Goal: Contribute content: Contribute content

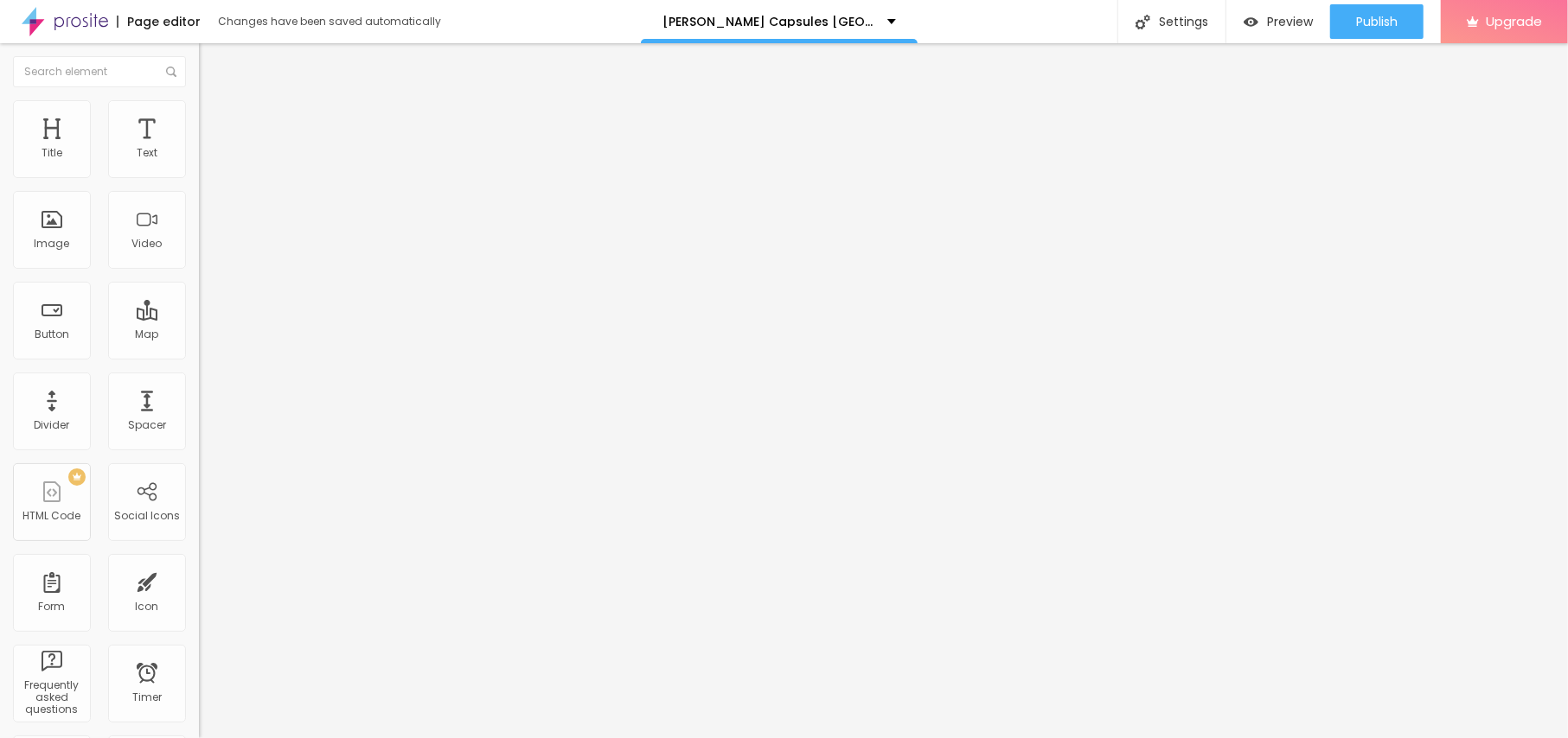
click at [199, 149] on span "Add image" at bounding box center [234, 141] width 71 height 15
click at [199, 175] on input "text" at bounding box center [303, 166] width 208 height 17
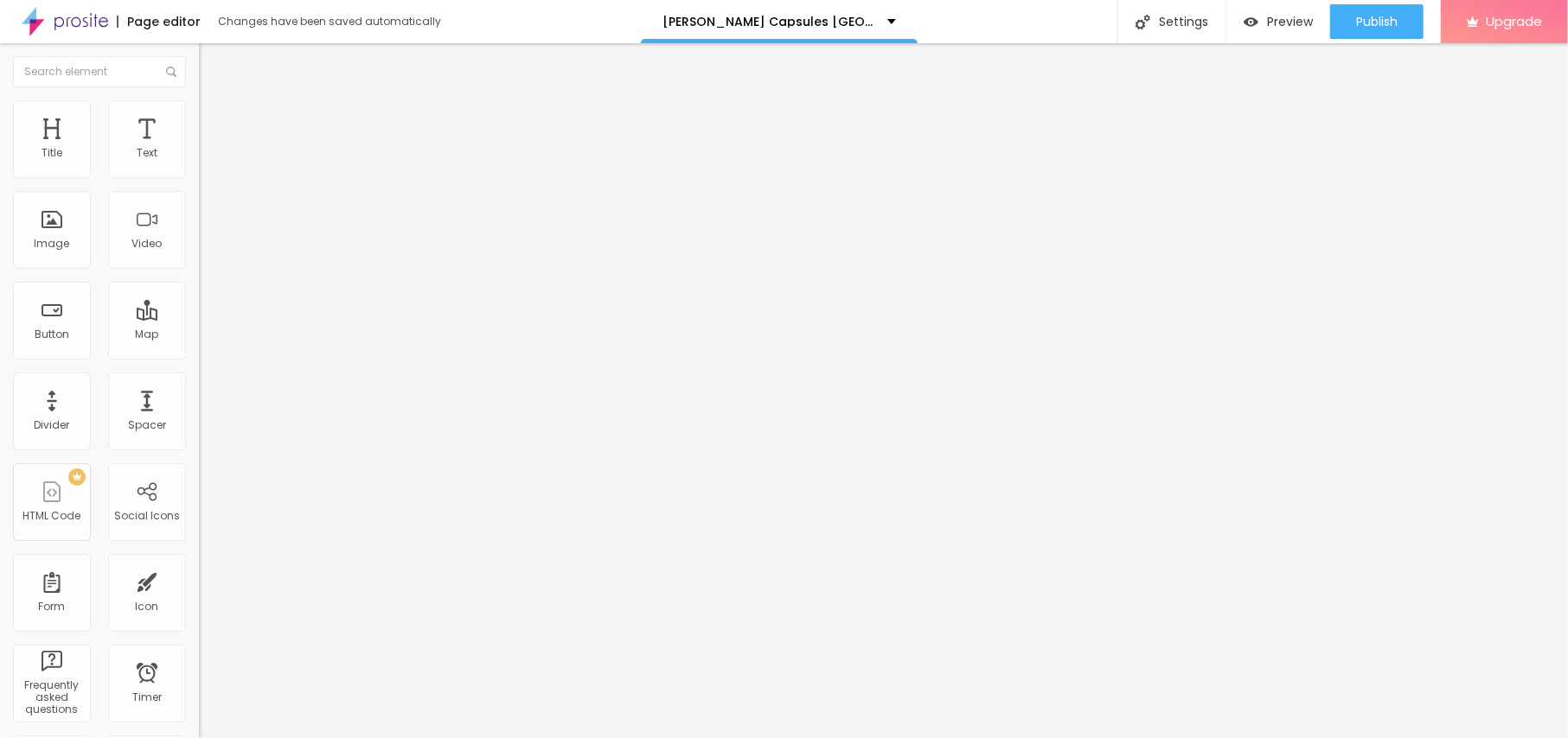
paste input "[PERSON_NAME] Capsules [GEOGRAPHIC_DATA]"
type input "[PERSON_NAME] Capsules [GEOGRAPHIC_DATA]"
drag, startPoint x: 82, startPoint y: 465, endPoint x: 0, endPoint y: 451, distance: 83.2
click at [199, 395] on div "Change image Image description (Alt) [PERSON_NAME] Capsules UK Align Aspect Rat…" at bounding box center [298, 265] width 199 height 260
click at [199, 100] on li "Style" at bounding box center [298, 109] width 199 height 17
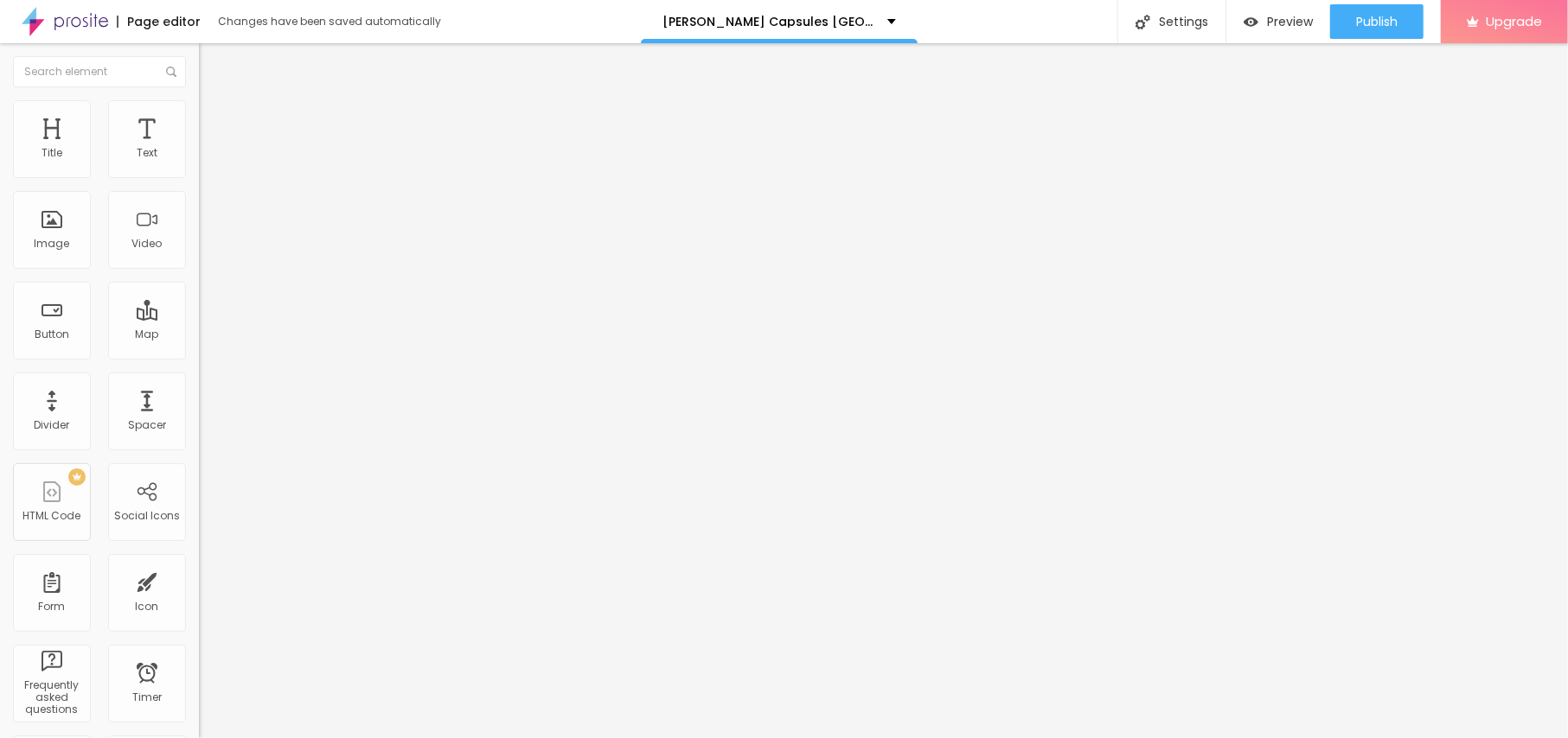
type input "95"
type input "90"
type input "85"
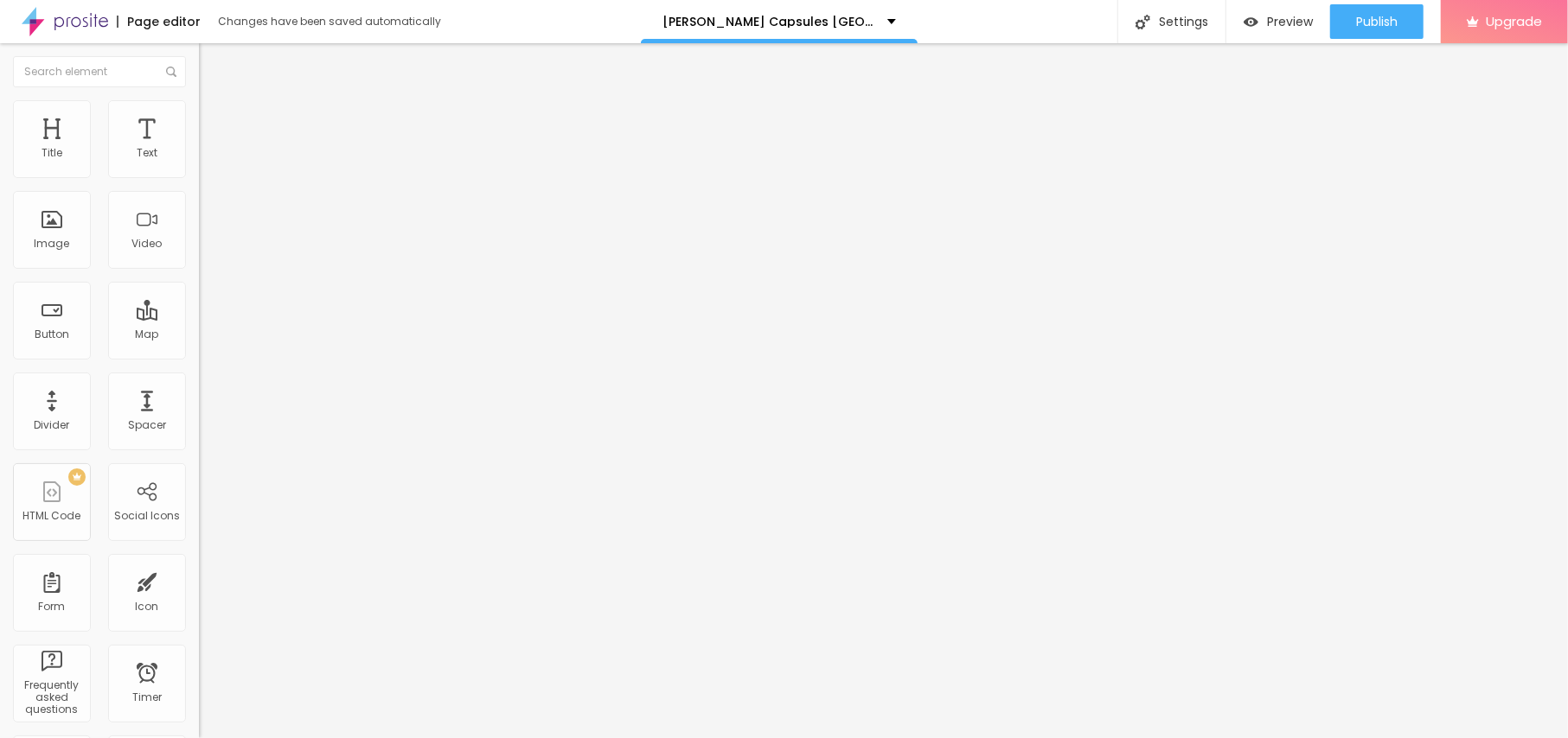
type input "85"
type input "80"
type input "75"
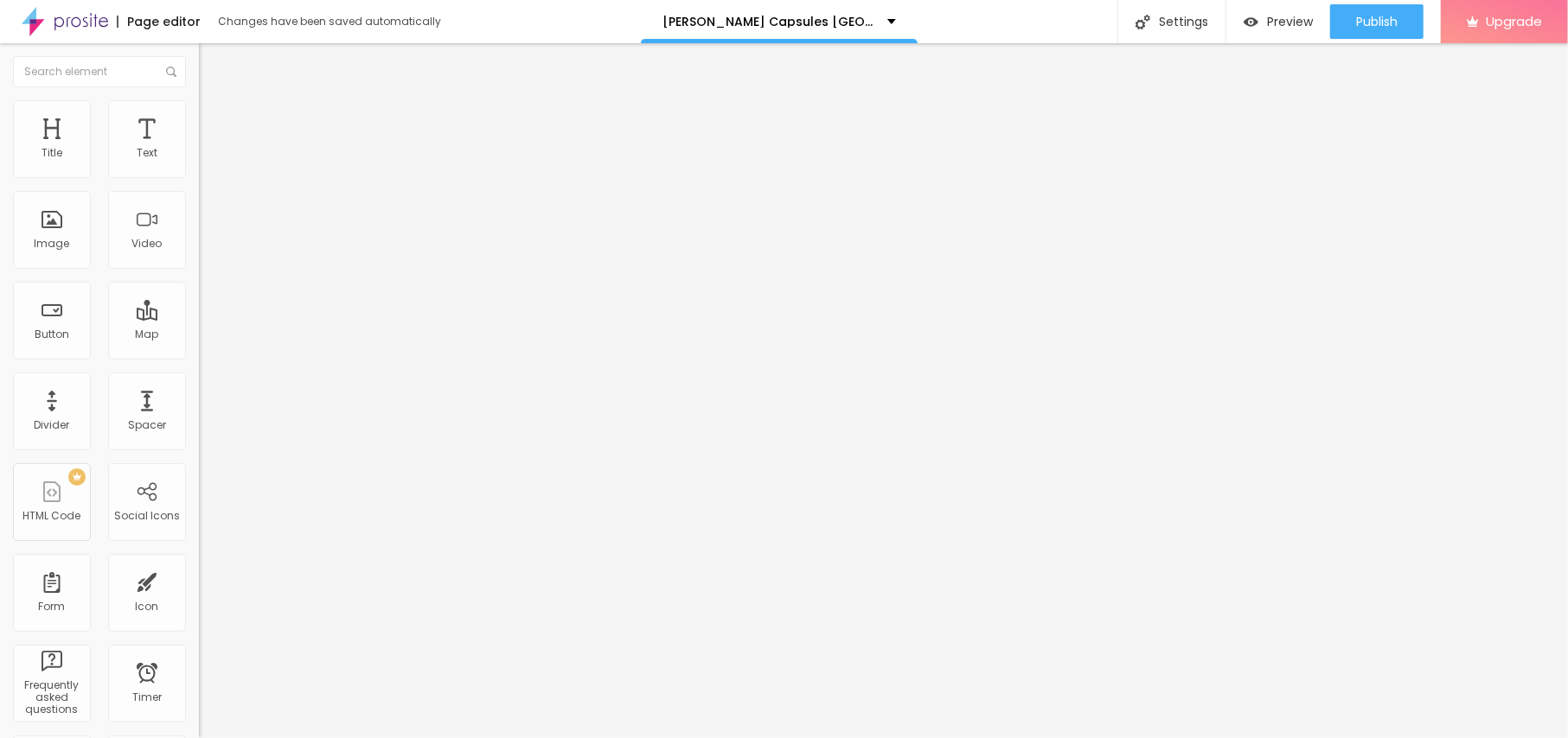
type input "70"
type input "65"
type input "60"
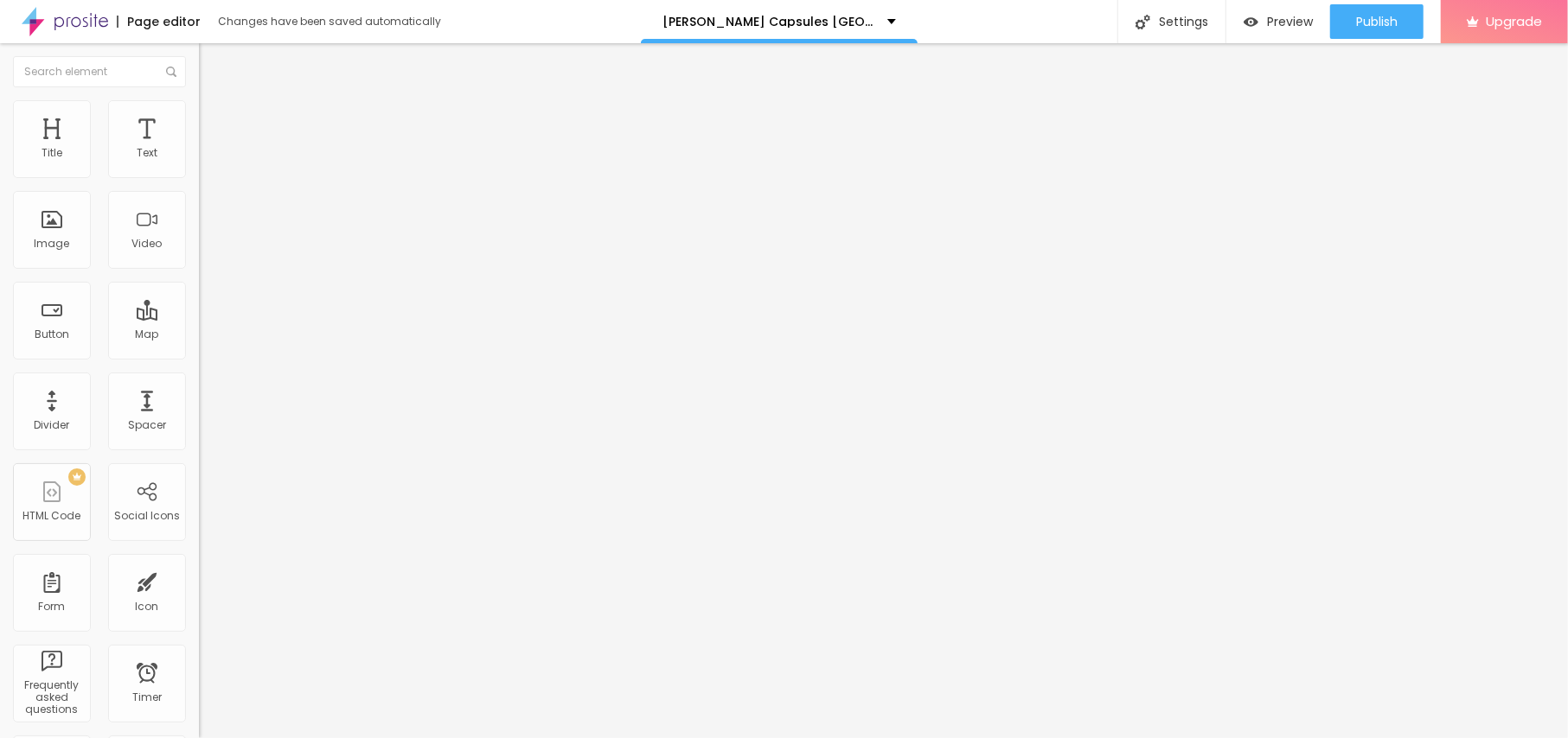
type input "60"
type input "55"
type input "50"
drag, startPoint x: 175, startPoint y: 187, endPoint x: 90, endPoint y: 184, distance: 85.1
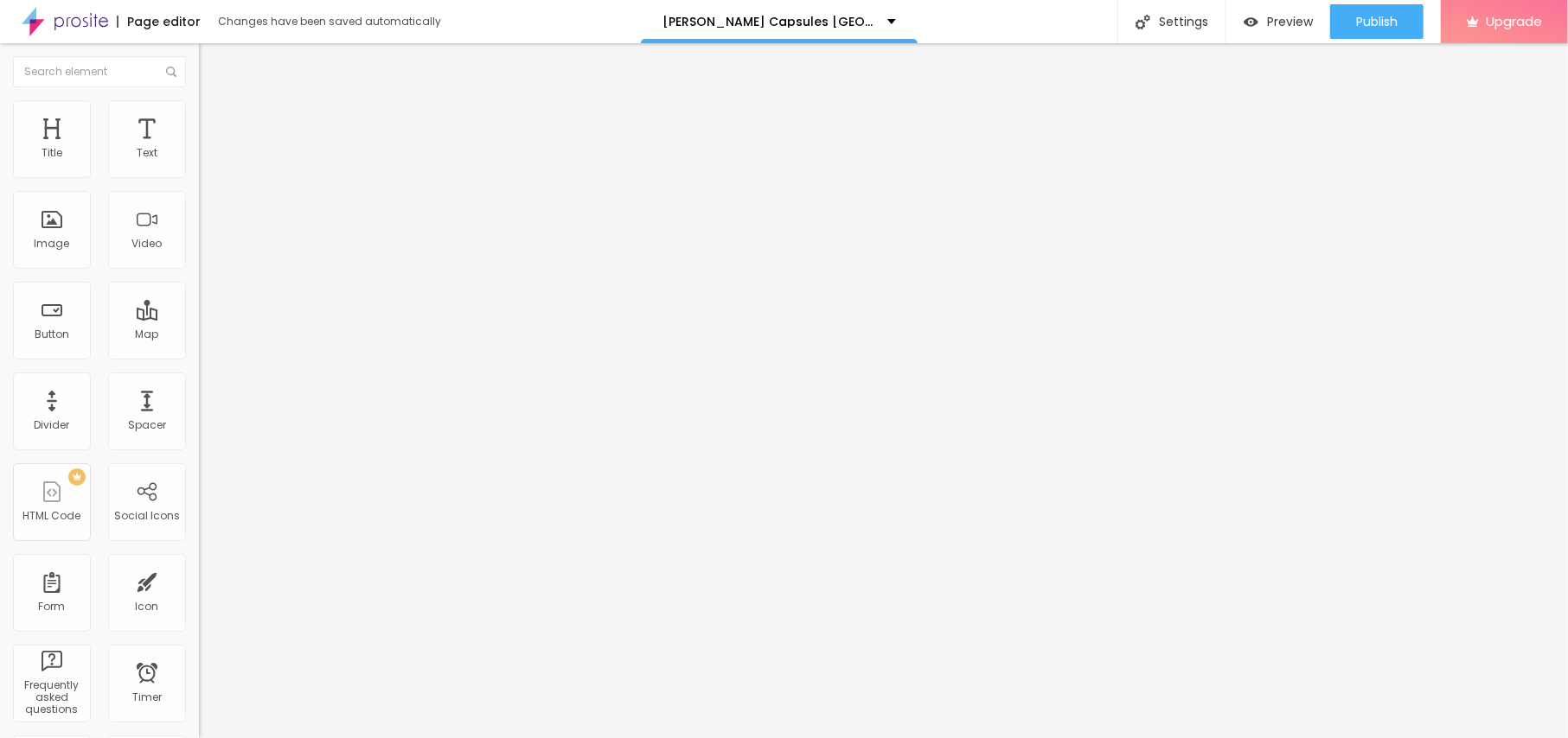
type input "50"
click at [199, 178] on input "range" at bounding box center [255, 170] width 112 height 14
click at [215, 102] on span "Content" at bounding box center [236, 94] width 43 height 15
click at [199, 354] on input "text" at bounding box center [303, 346] width 208 height 17
paste input "[URL][DOMAIN_NAME][PERSON_NAME]"
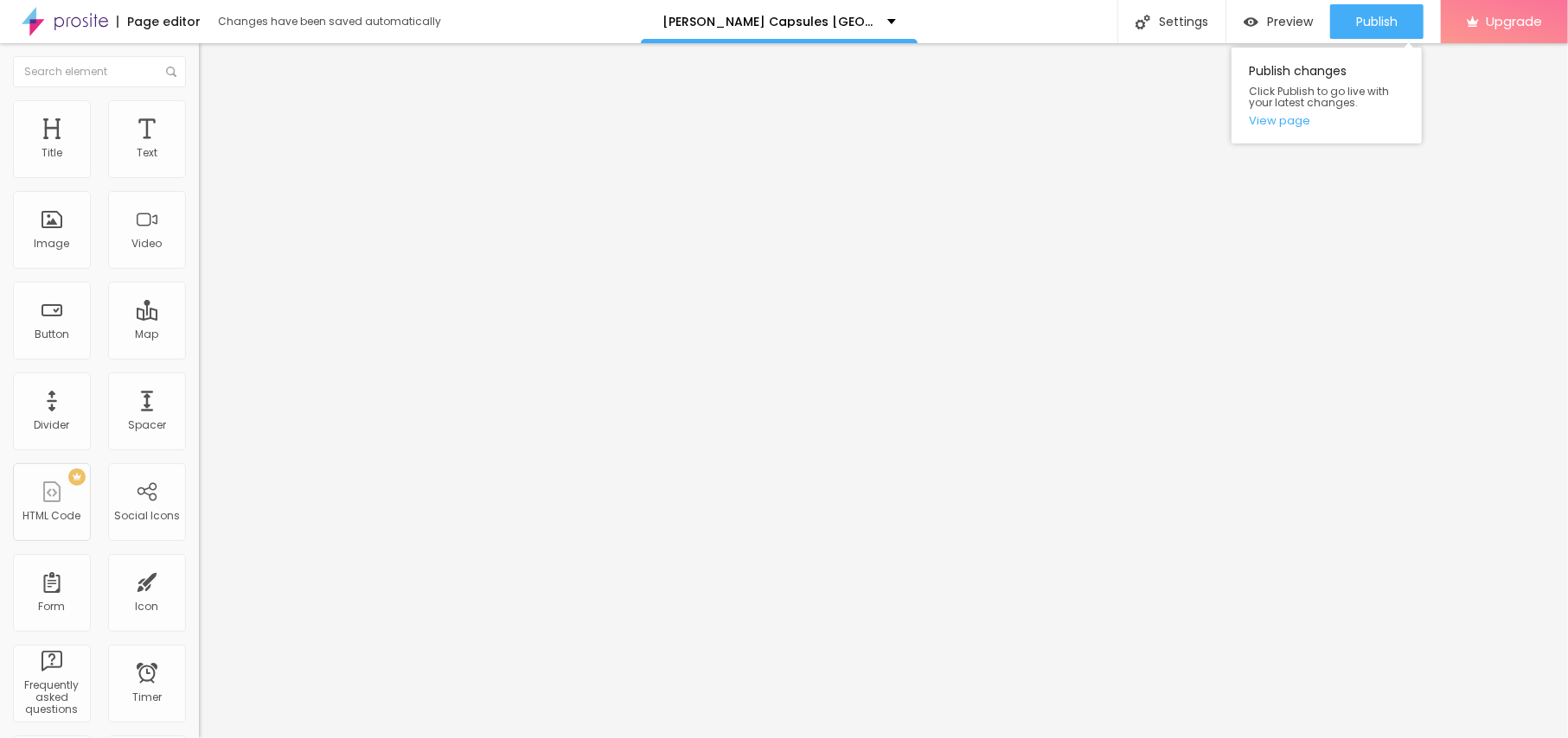
scroll to position [0, 56]
type input "[URL][DOMAIN_NAME][PERSON_NAME]"
click at [199, 50] on button "Edit Image" at bounding box center [298, 63] width 199 height 40
drag, startPoint x: 85, startPoint y: 193, endPoint x: 0, endPoint y: 201, distance: 85.4
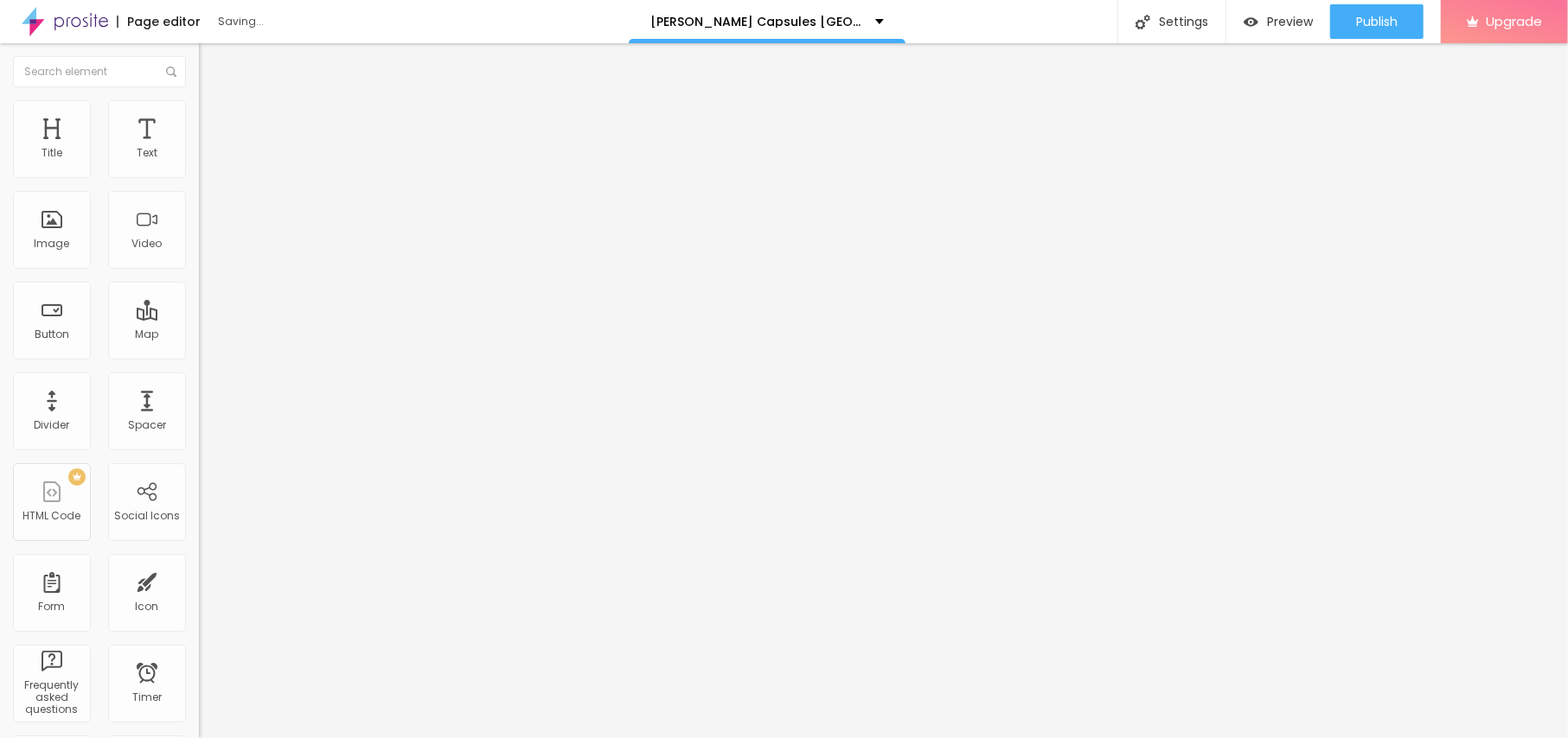
click at [199, 201] on div "Text Click me Align Size Default Small Default Big Link URL https:// Open in ne…" at bounding box center [298, 260] width 199 height 252
paste input "😍👇SHOP NOW😍👇"
type input "😍👇SHOP NOW😍👇"
drag, startPoint x: 81, startPoint y: 353, endPoint x: 0, endPoint y: 353, distance: 81.0
click at [199, 353] on div "Text 😍👇SHOP NOW😍👇 Align Size Default Small Default Big Link URL https:// Open i…" at bounding box center [298, 260] width 199 height 252
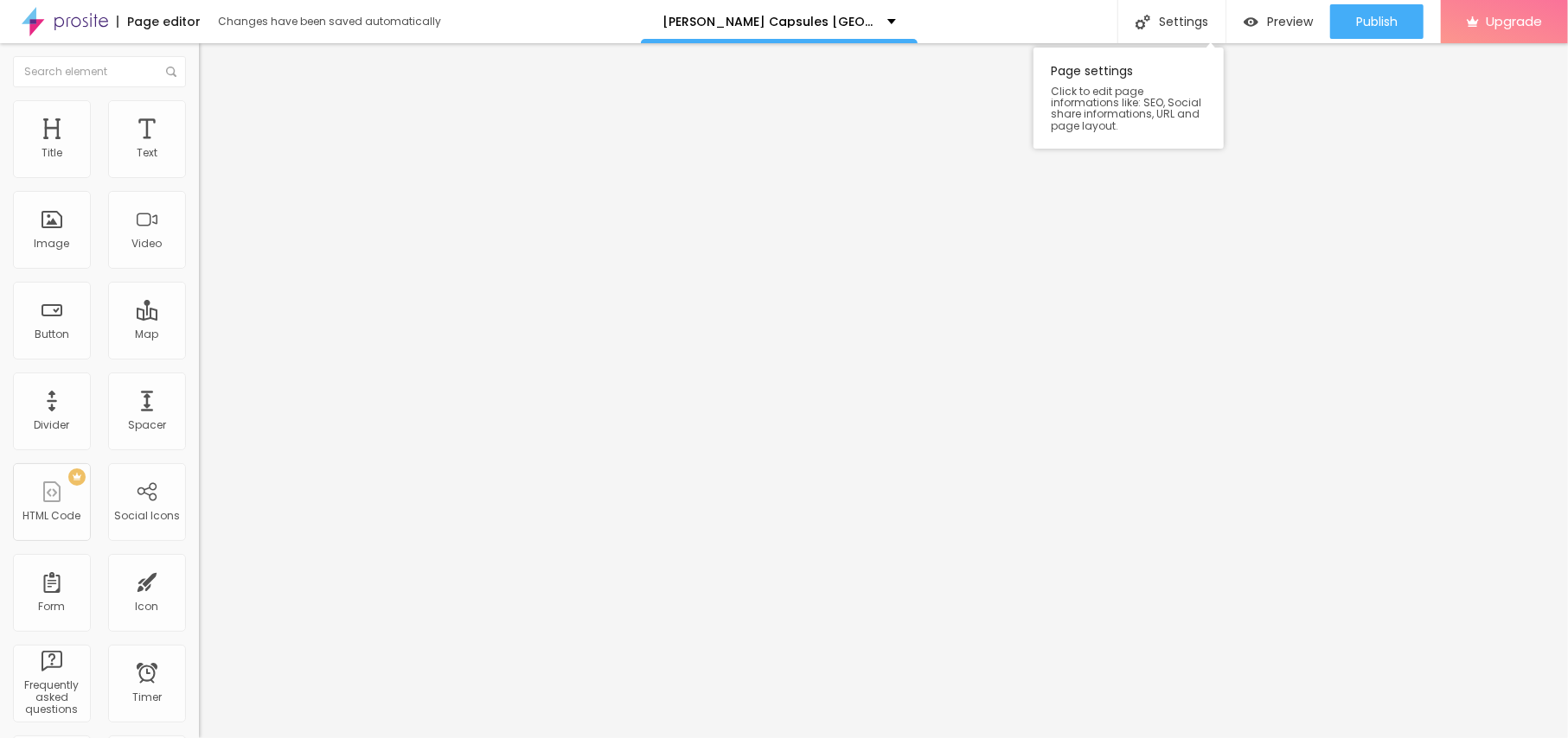
paste input "bestdeal24x7.com/nuvia-uk-buy"
type input "[URL][DOMAIN_NAME][PERSON_NAME]"
click at [199, 53] on button "Edit Button" at bounding box center [298, 63] width 199 height 40
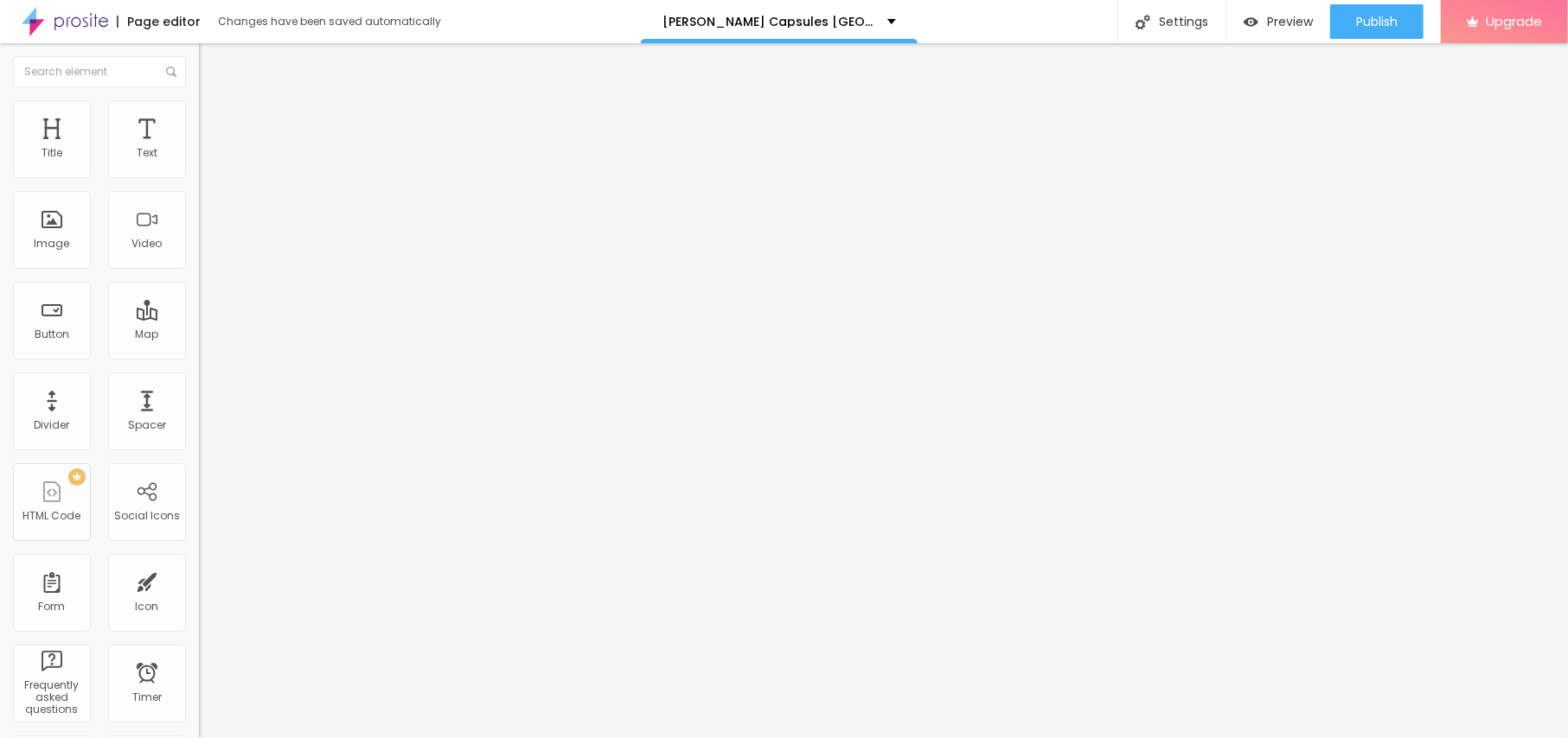
click at [199, 256] on button "button" at bounding box center [211, 247] width 24 height 18
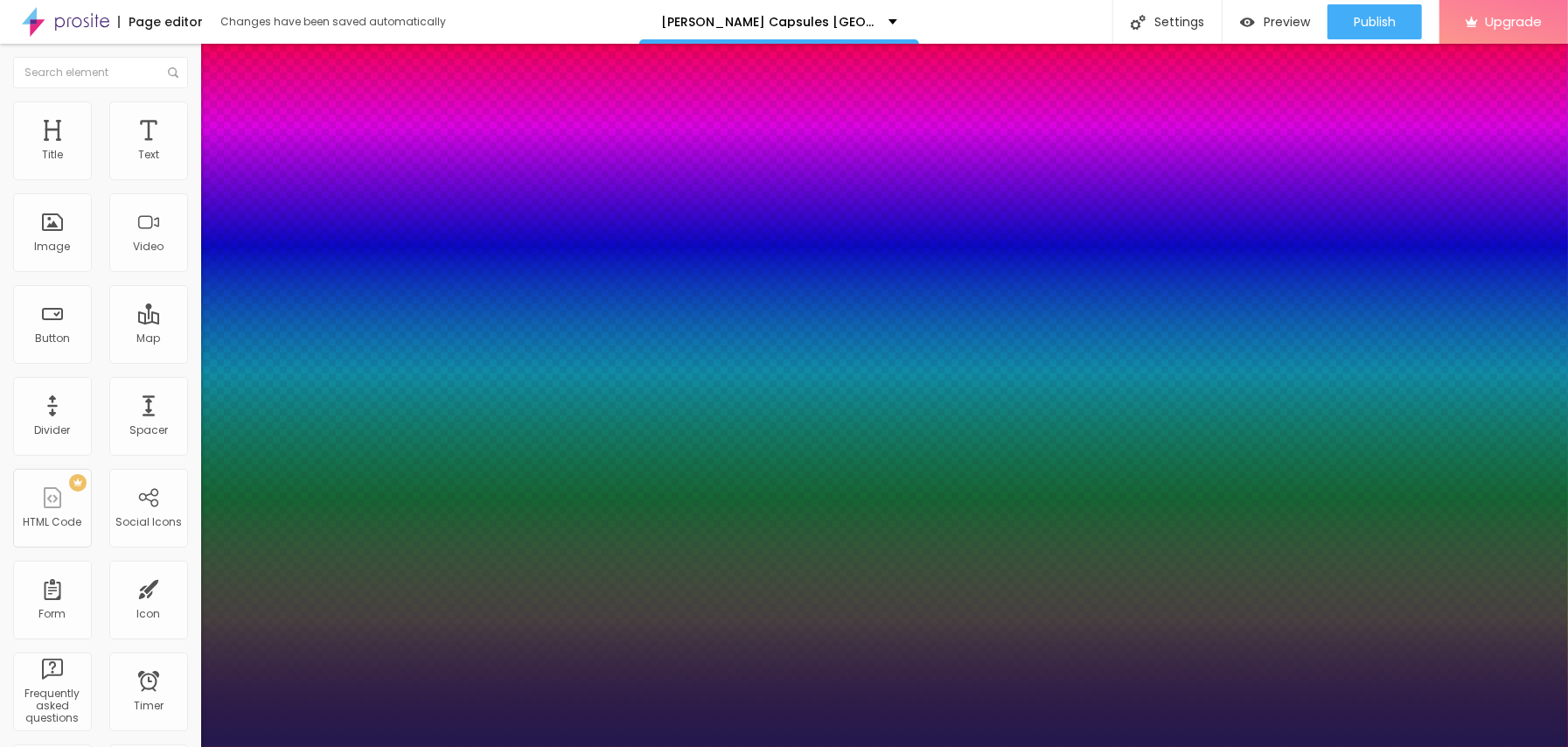
type input "1"
type input "13"
type input "1"
type input "14"
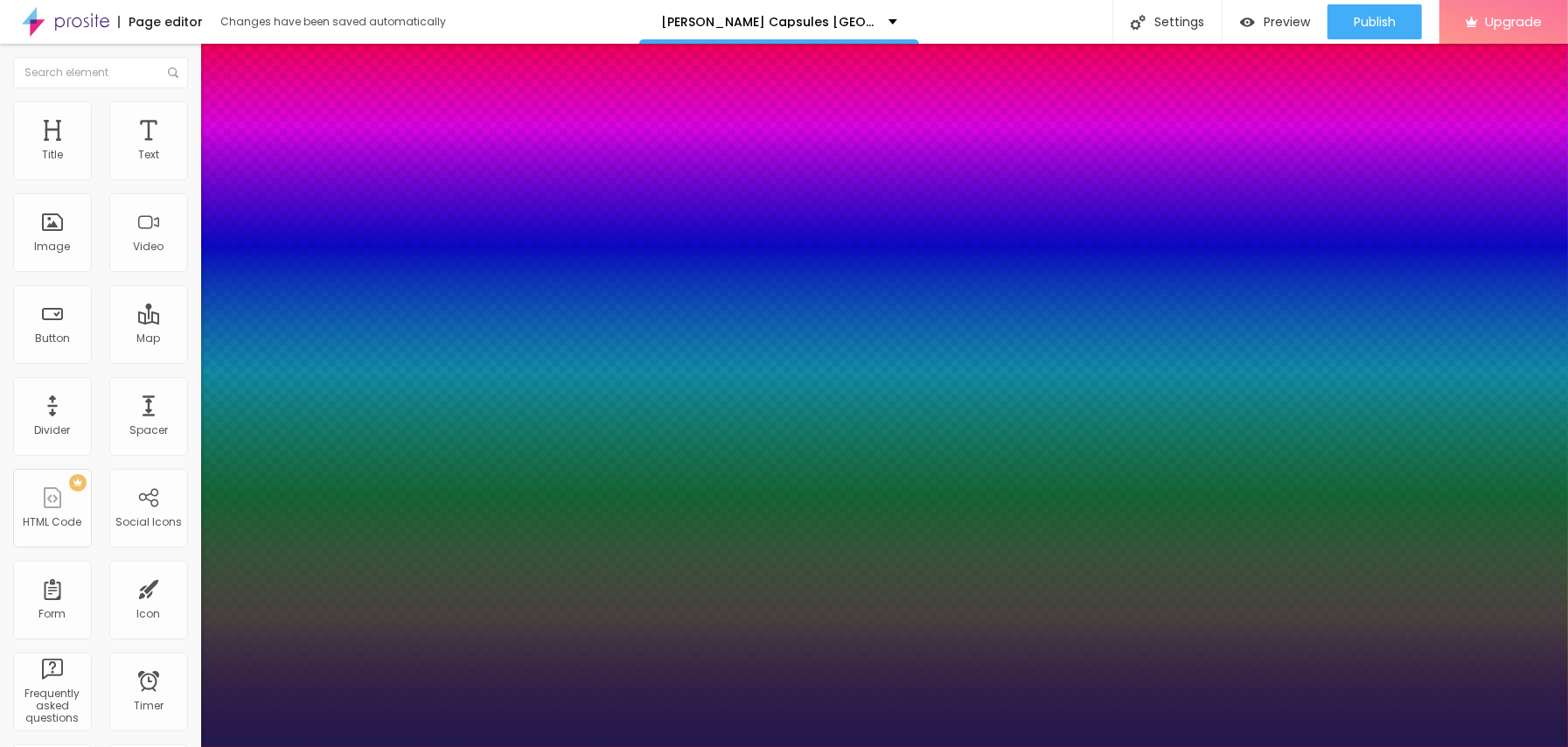
type input "14"
type input "1"
type input "19"
type input "1"
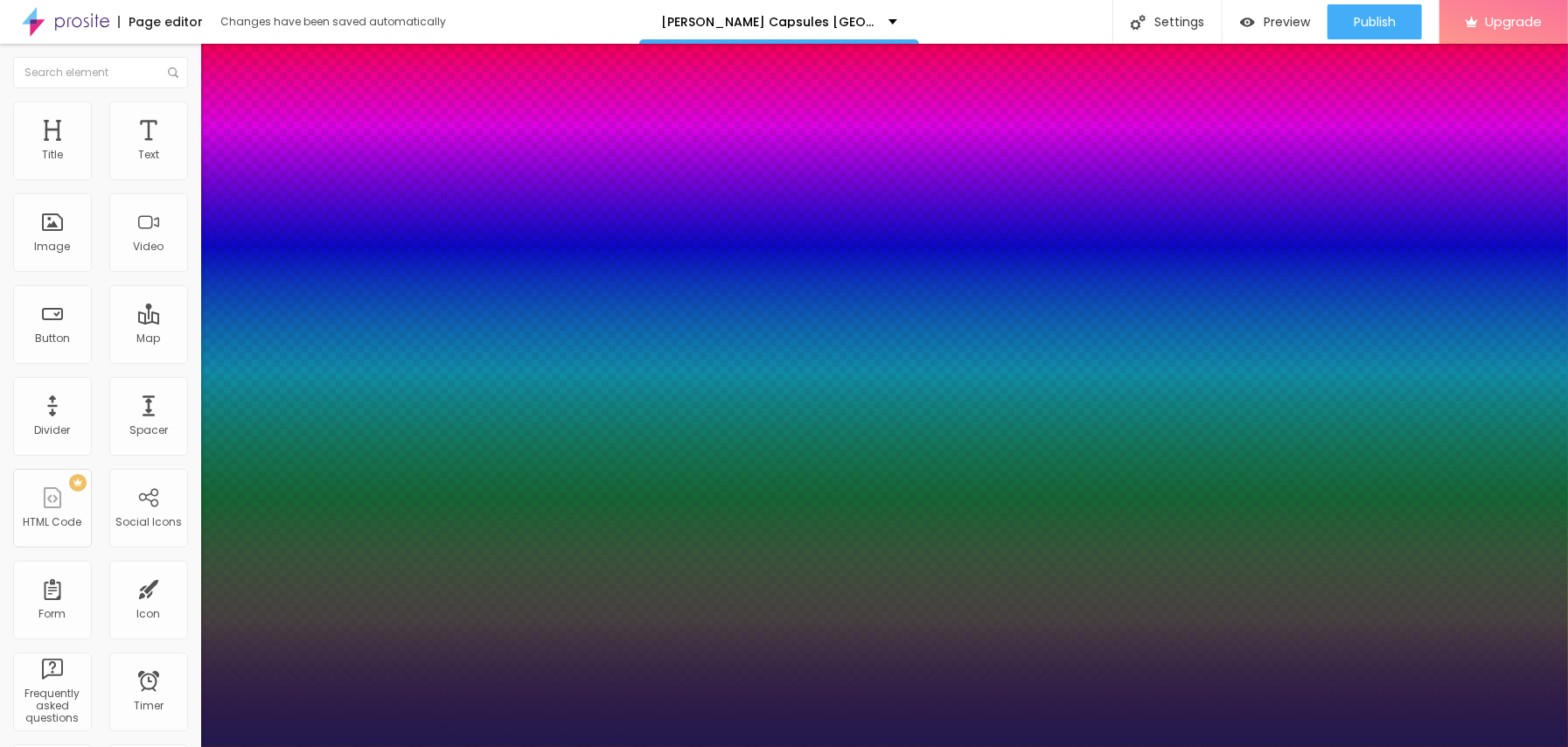
type input "21"
type input "1"
type input "27"
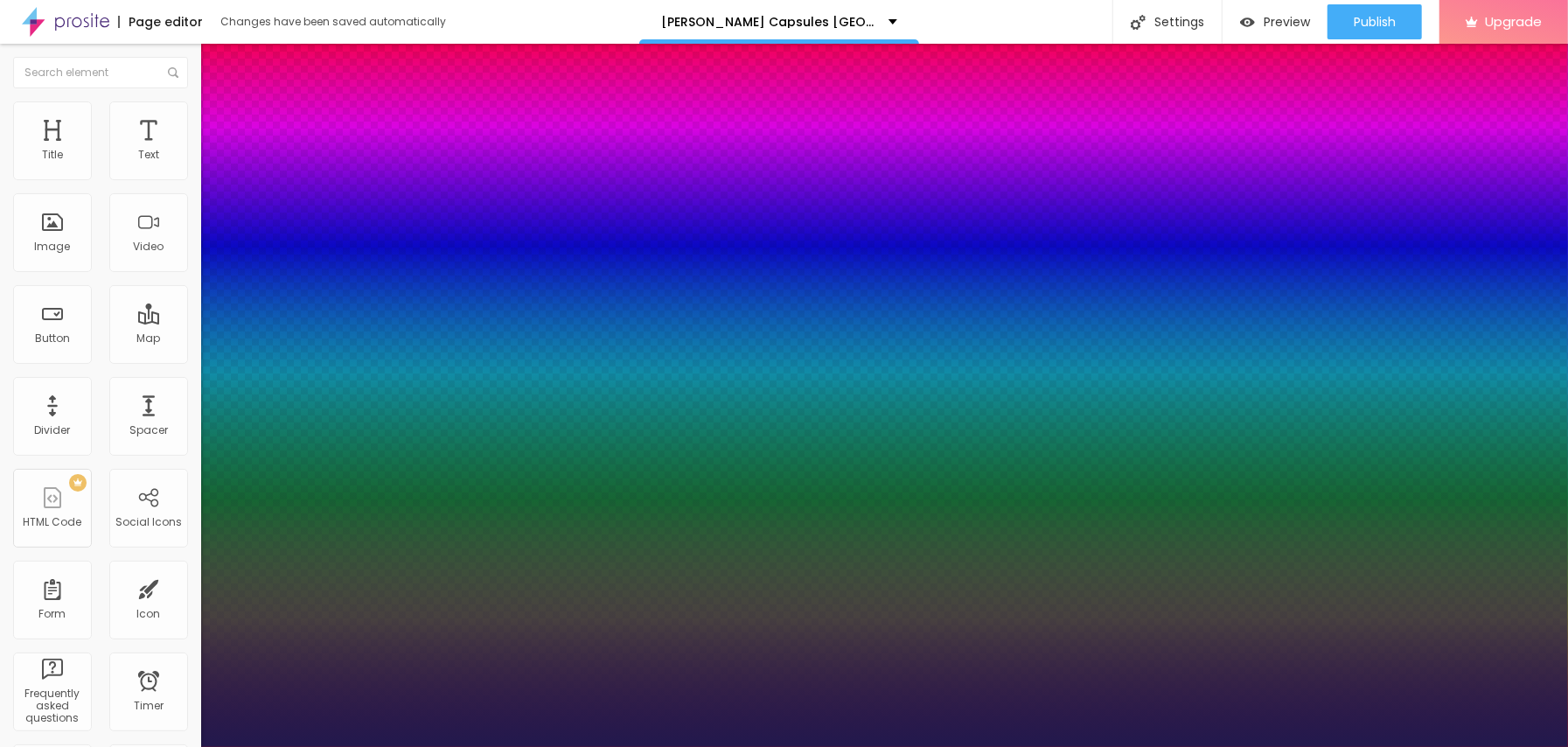
type input "1"
type input "33"
type input "1"
drag, startPoint x: 232, startPoint y: 488, endPoint x: 259, endPoint y: 490, distance: 27.1
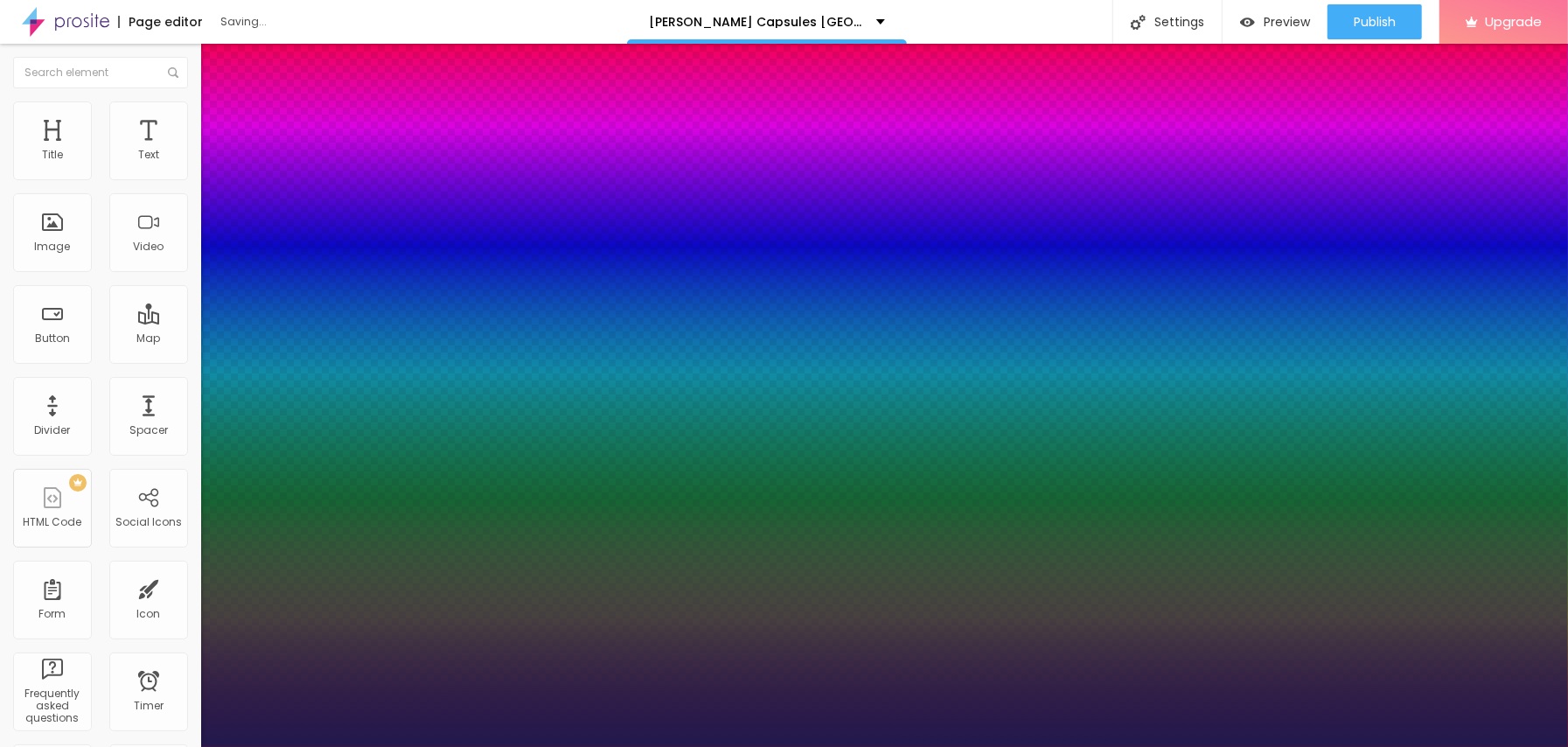
type input "33"
type input "1"
click at [557, 746] on div at bounding box center [784, 747] width 1568 height 0
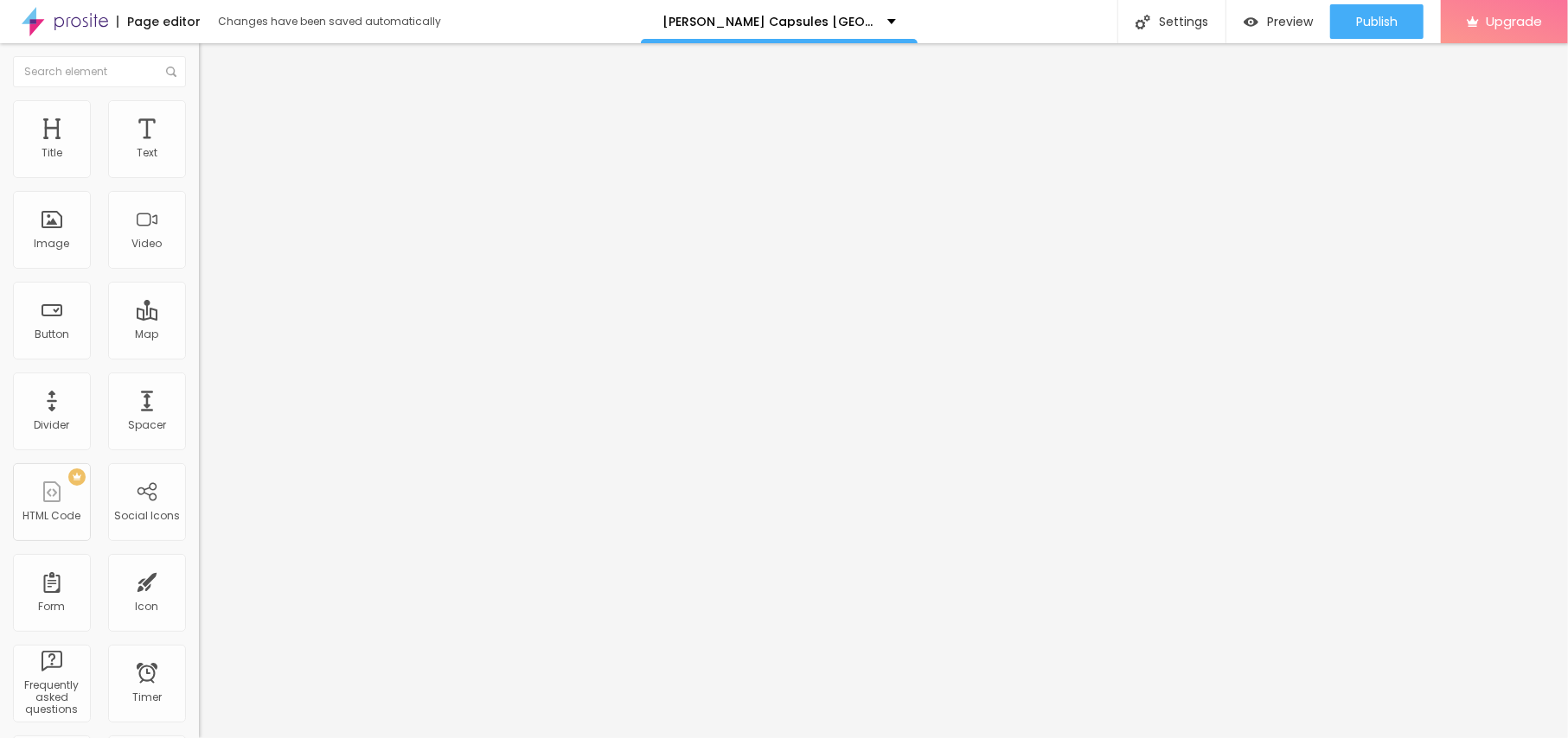
click at [199, 63] on button "Edit Title" at bounding box center [298, 63] width 199 height 40
click at [199, 166] on button "button" at bounding box center [211, 156] width 24 height 18
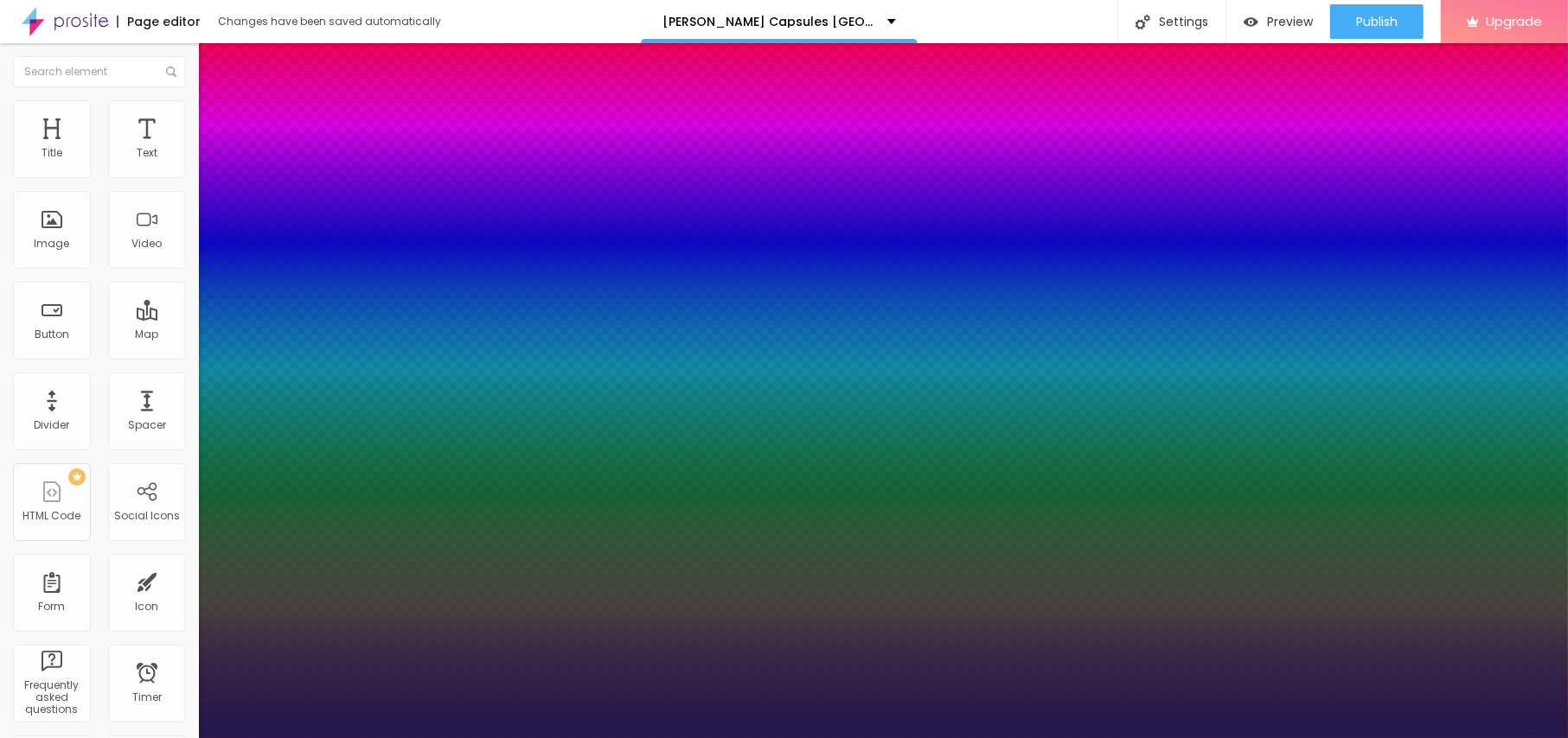
type input "1"
type input "16"
type input "1"
type input "17"
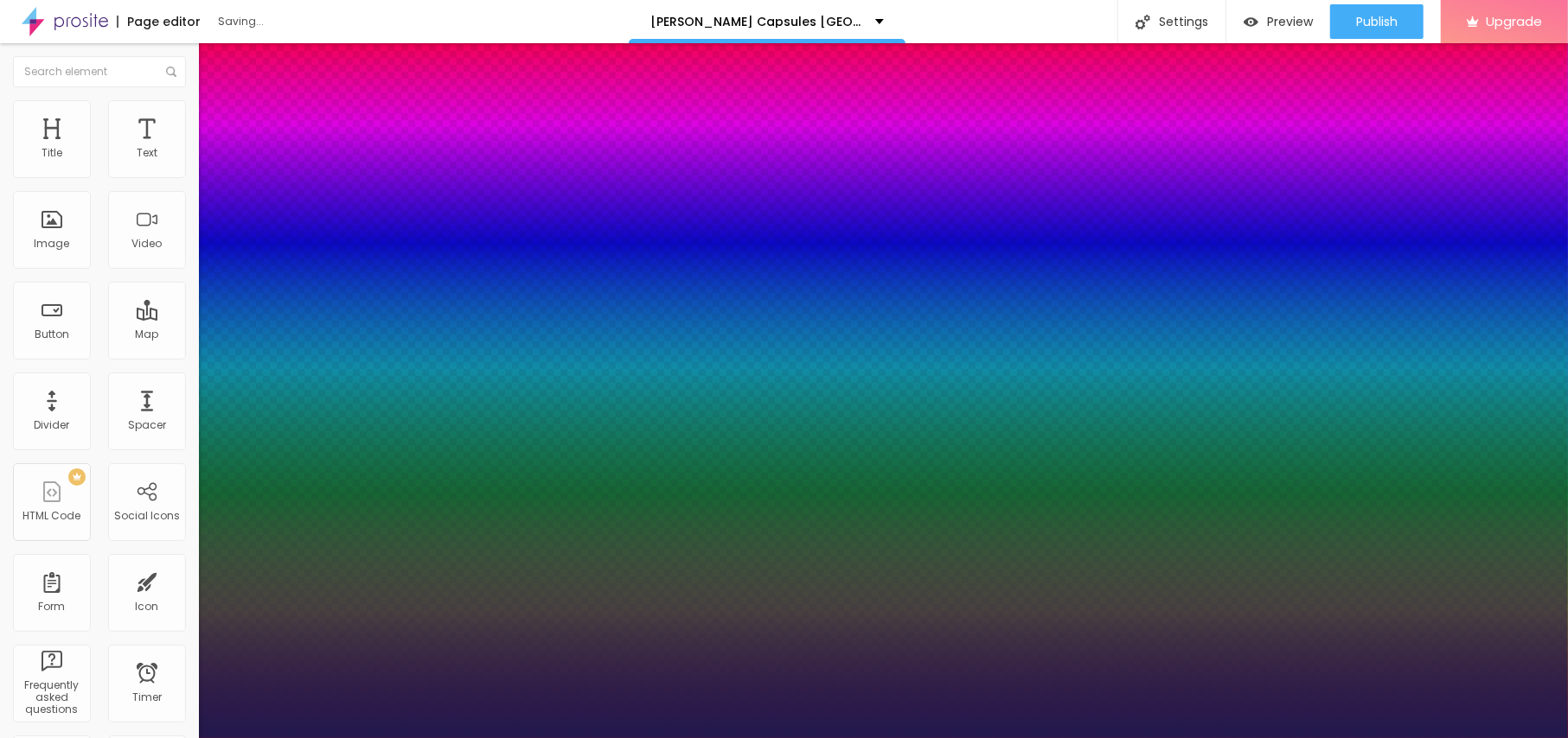
type input "1"
type input "19"
type input "1"
type input "21"
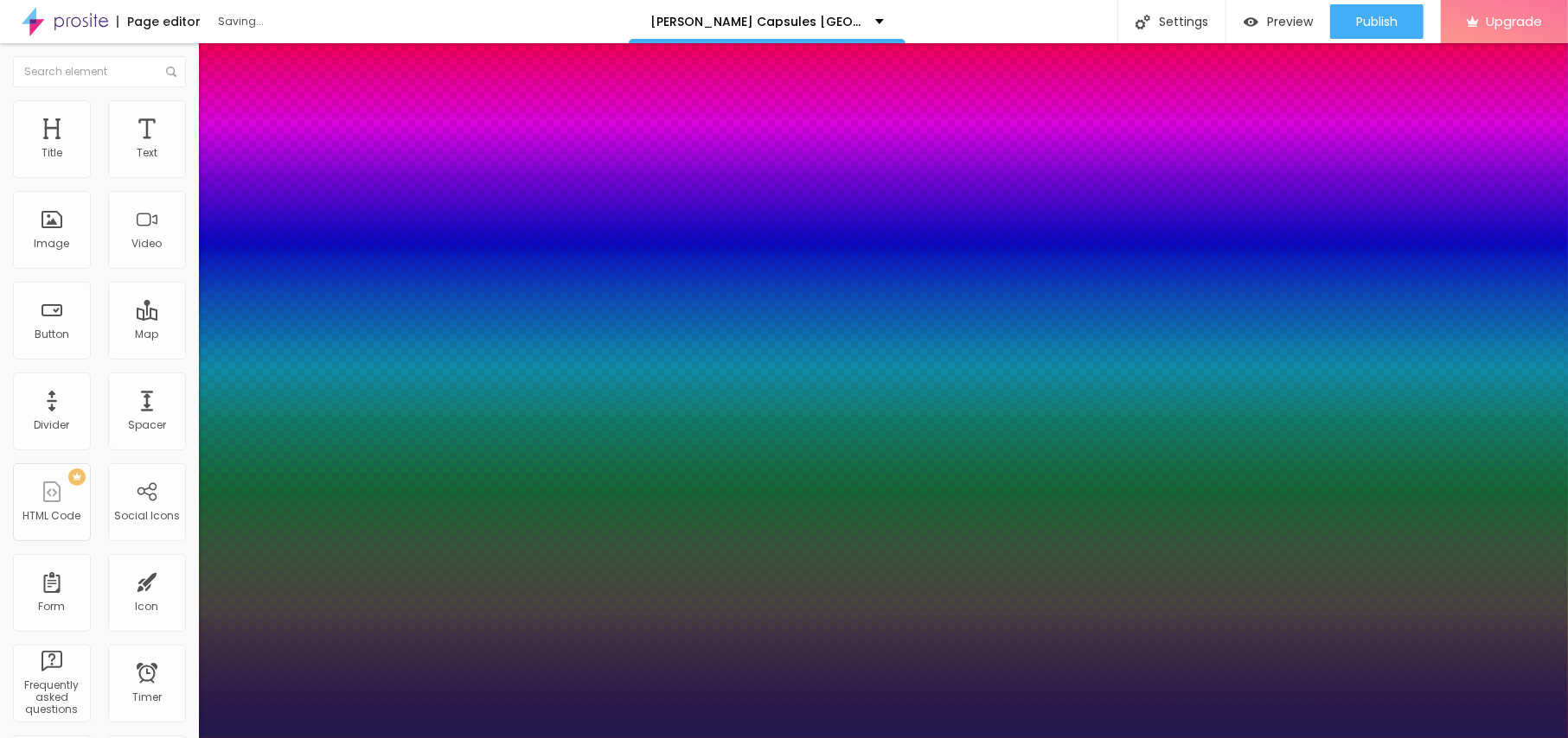
type input "21"
type input "1"
type input "20"
type input "1"
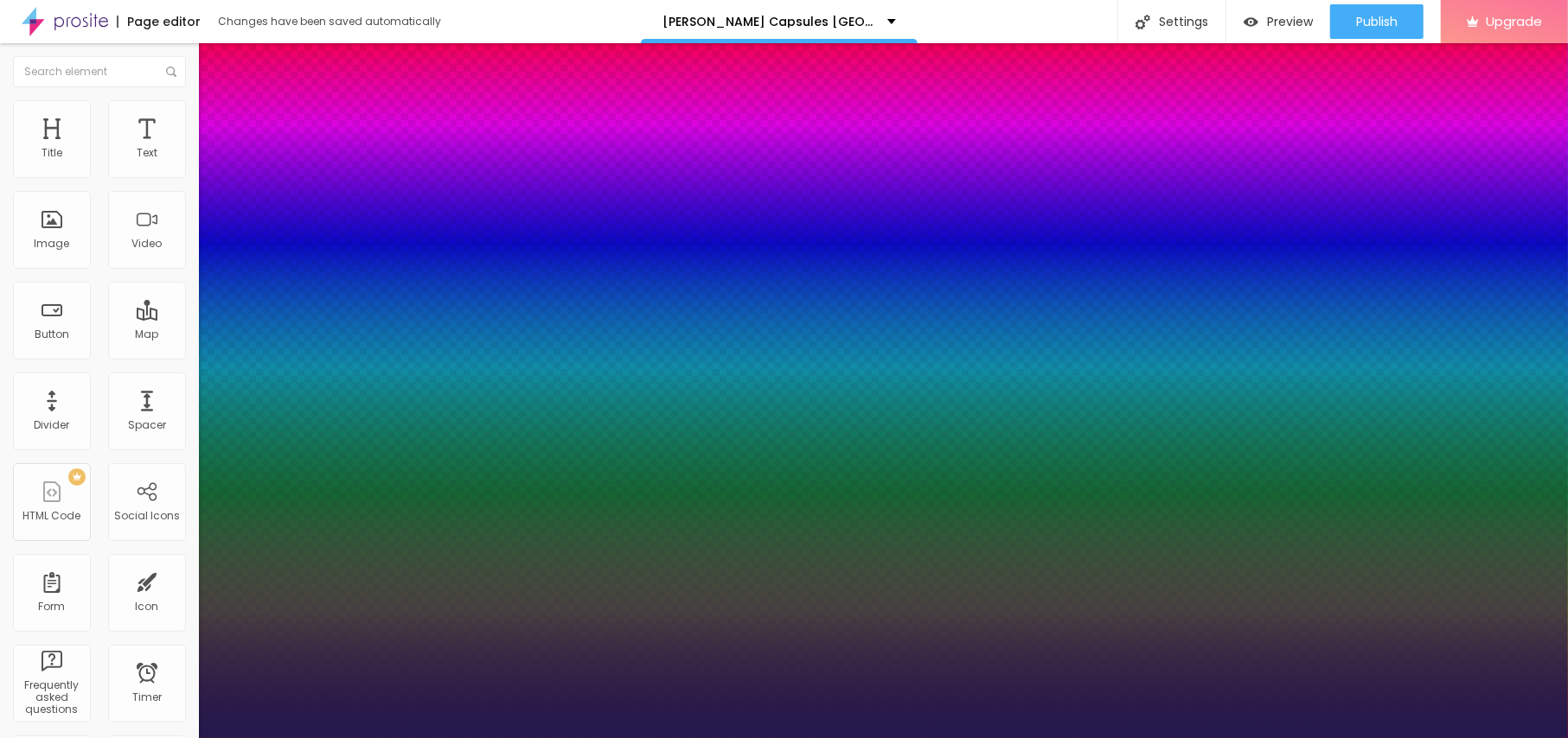
type input "20"
type input "1"
click at [588, 737] on div at bounding box center [784, 738] width 1568 height 0
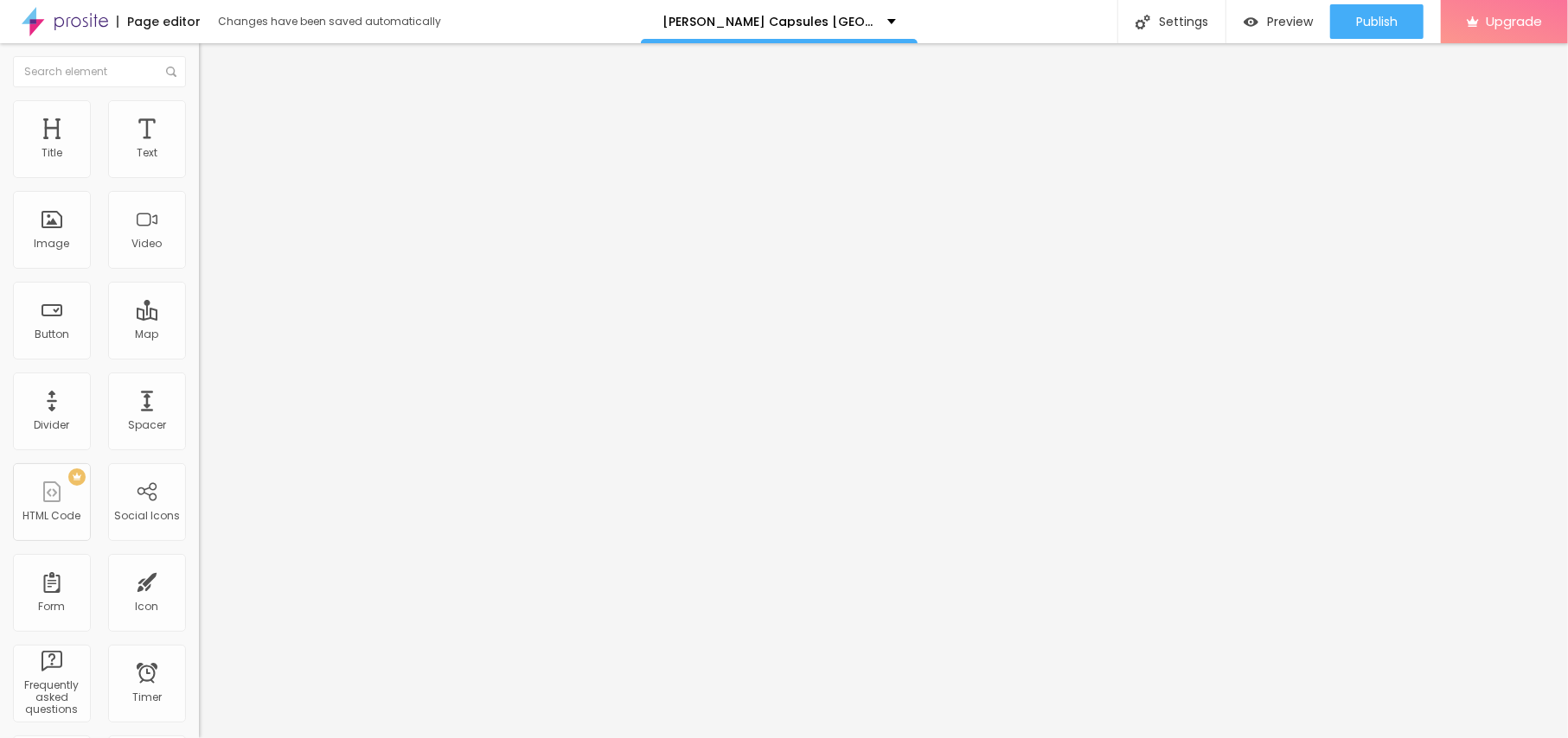
click at [199, 73] on button "Edit Text" at bounding box center [298, 63] width 199 height 40
click at [199, 56] on button "Edit Button" at bounding box center [298, 63] width 199 height 40
click at [1364, 18] on span "Publish" at bounding box center [1377, 21] width 42 height 14
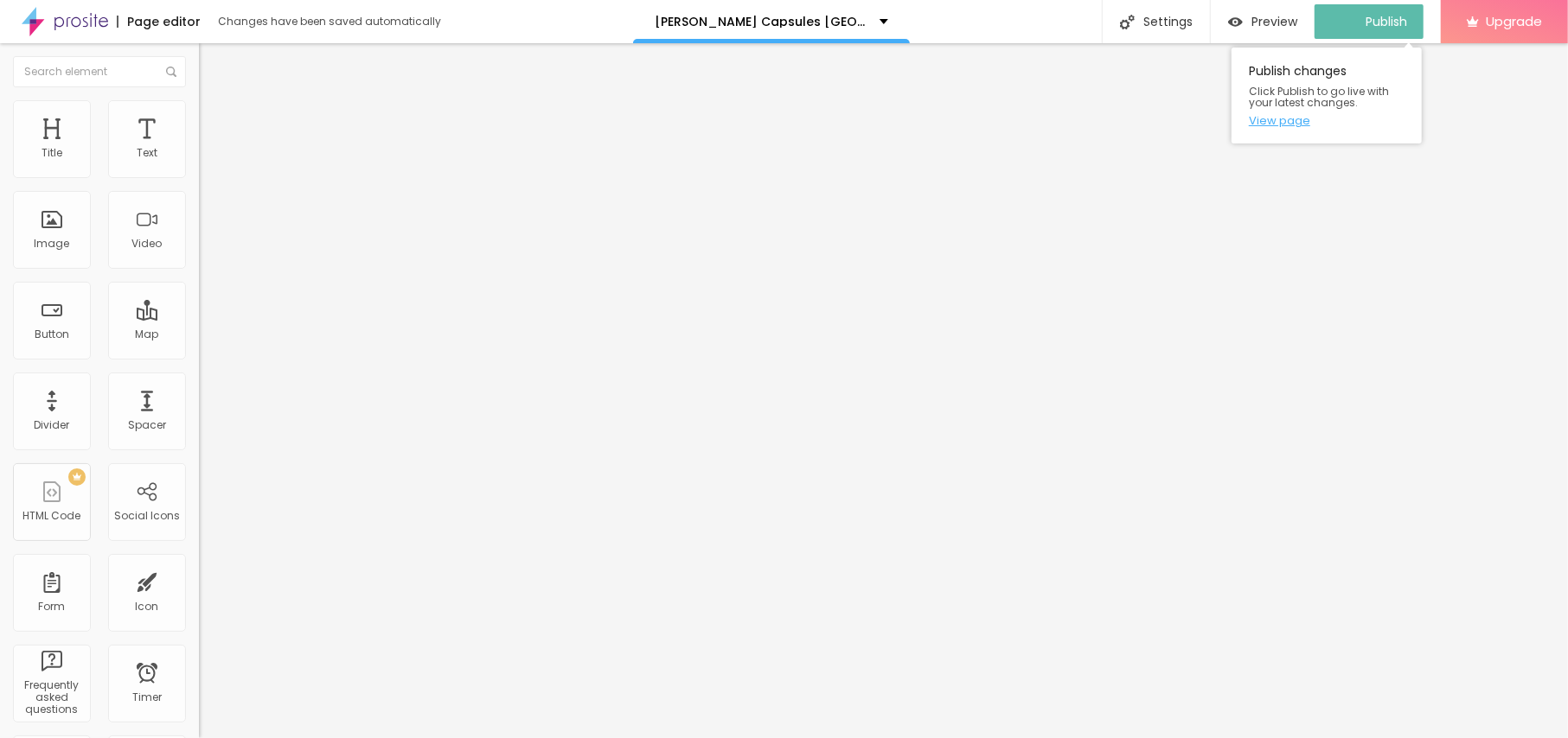
click at [1296, 121] on link "View page" at bounding box center [1327, 120] width 155 height 12
